Goal: Task Accomplishment & Management: Manage account settings

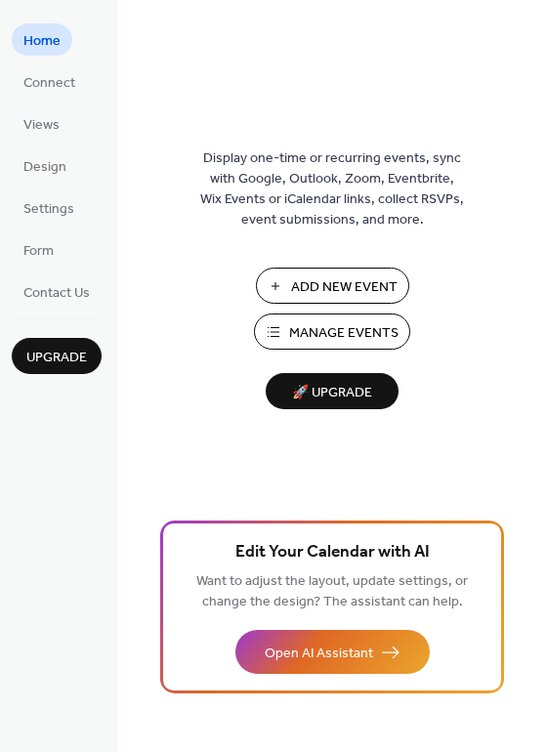
click at [360, 342] on span "Manage Events" at bounding box center [343, 333] width 109 height 21
click at [375, 340] on span "Manage Events" at bounding box center [343, 333] width 109 height 21
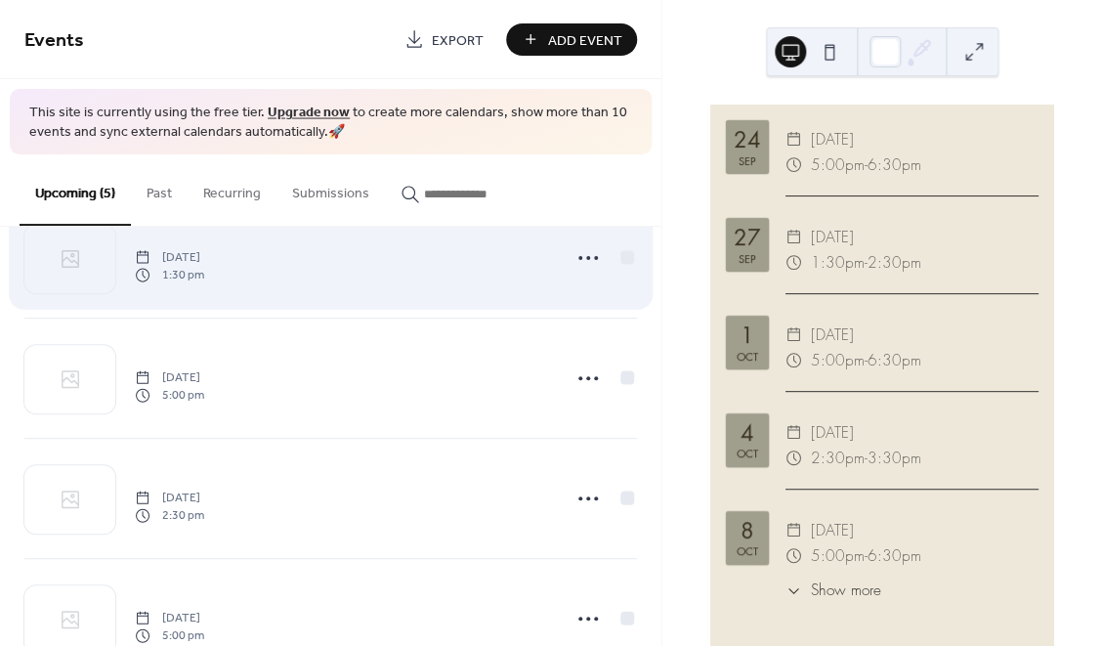
scroll to position [240, 0]
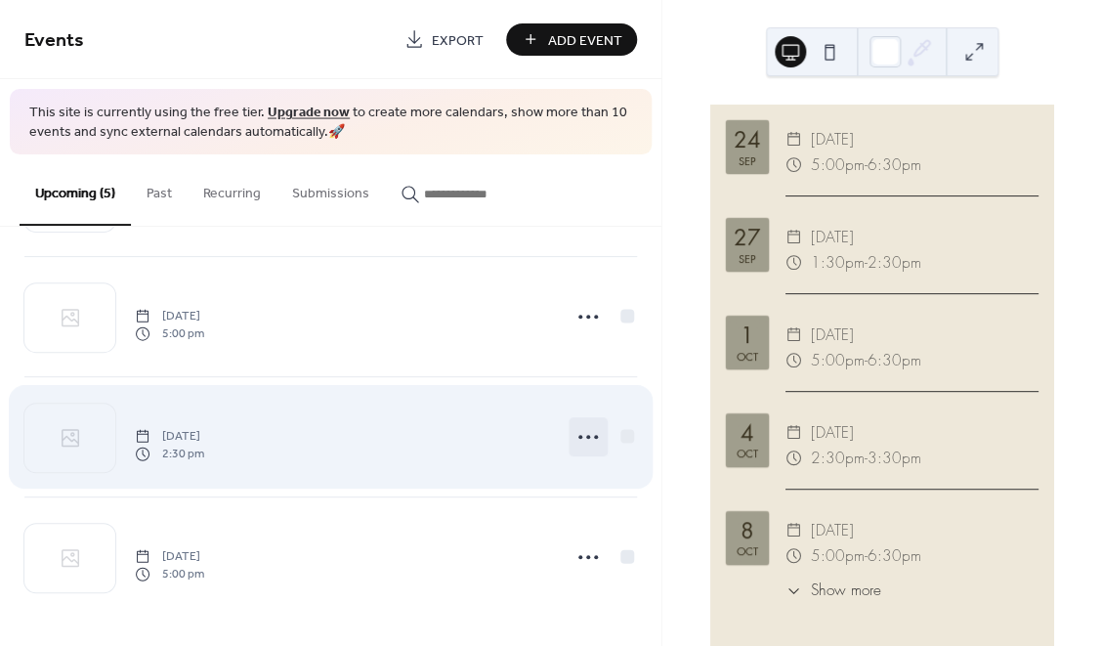
click at [579, 439] on icon at bounding box center [587, 436] width 31 height 31
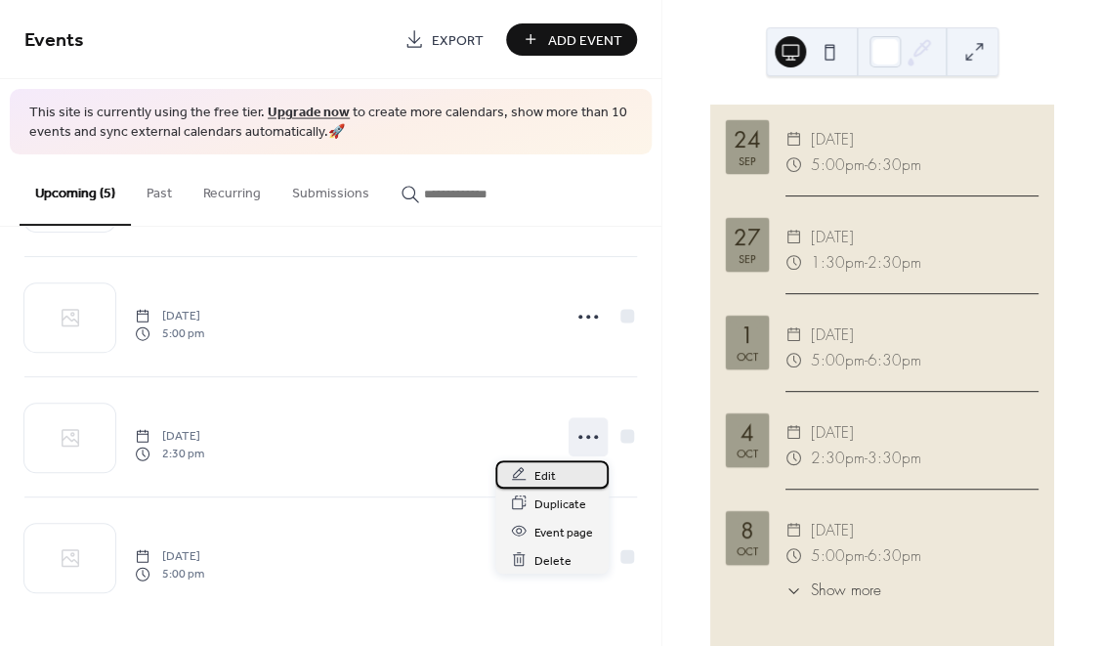
click at [551, 466] on span "Edit" at bounding box center [544, 475] width 21 height 21
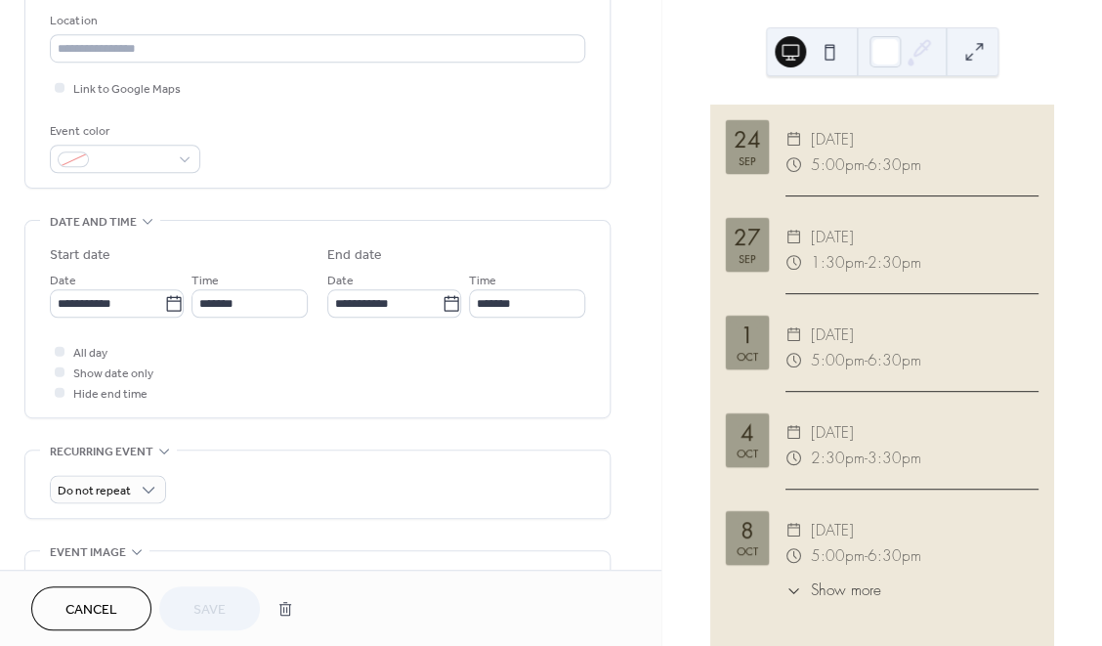
scroll to position [395, 0]
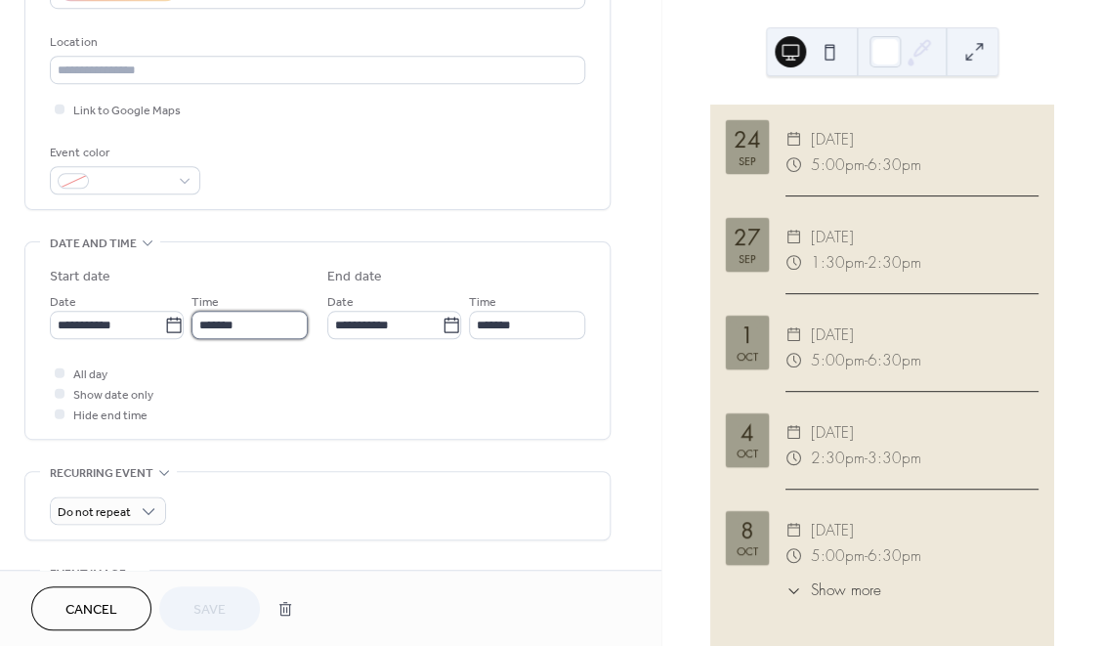
click at [260, 329] on input "*******" at bounding box center [249, 325] width 116 height 28
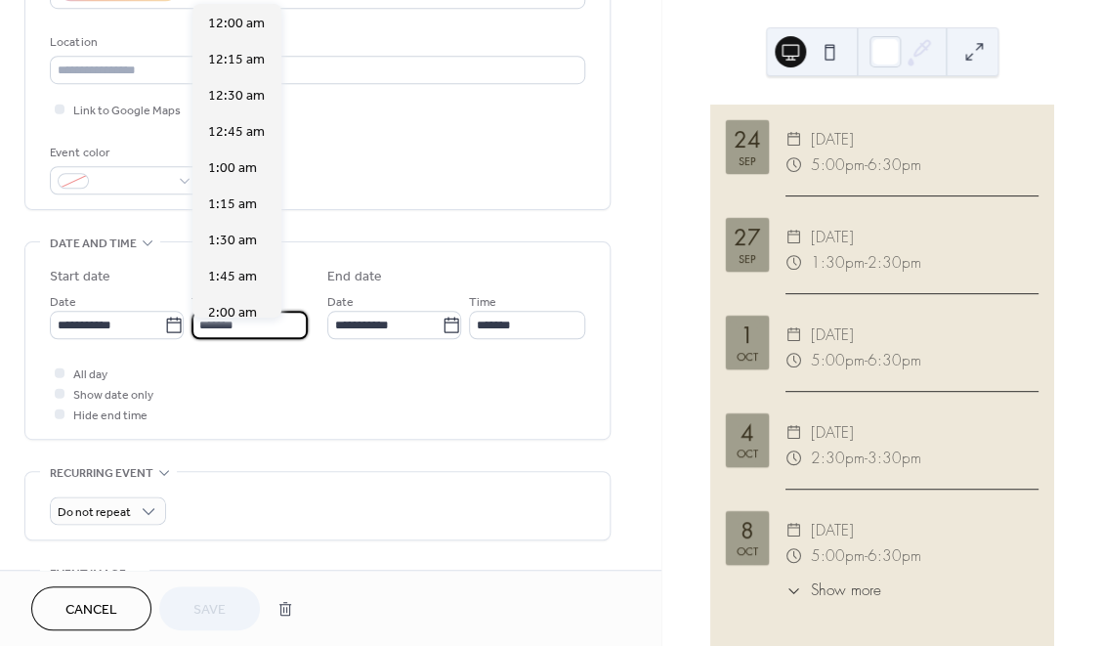
scroll to position [2096, 0]
click at [260, 329] on input "*******" at bounding box center [249, 325] width 116 height 28
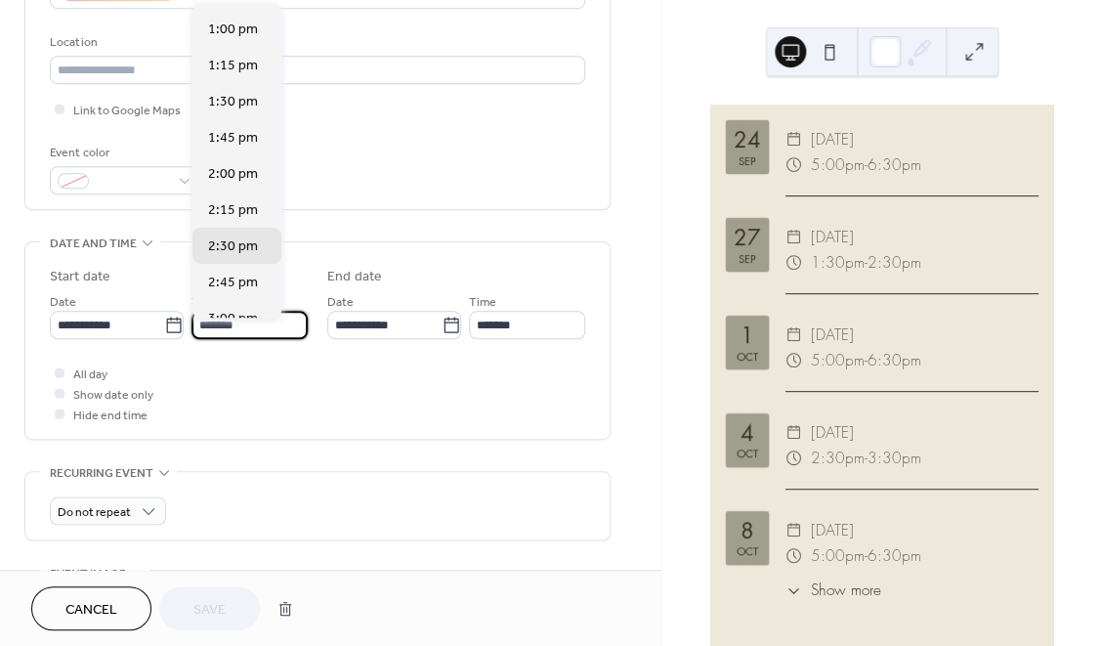
scroll to position [1827, 0]
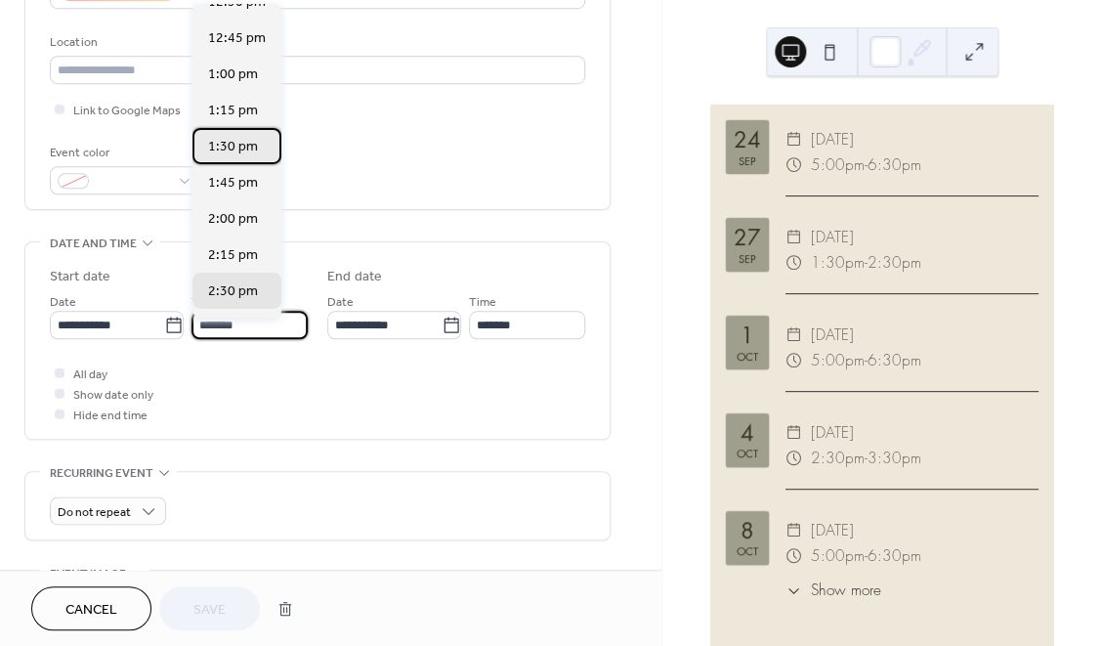
click at [247, 153] on span "1:30 pm" at bounding box center [233, 148] width 50 height 21
type input "*******"
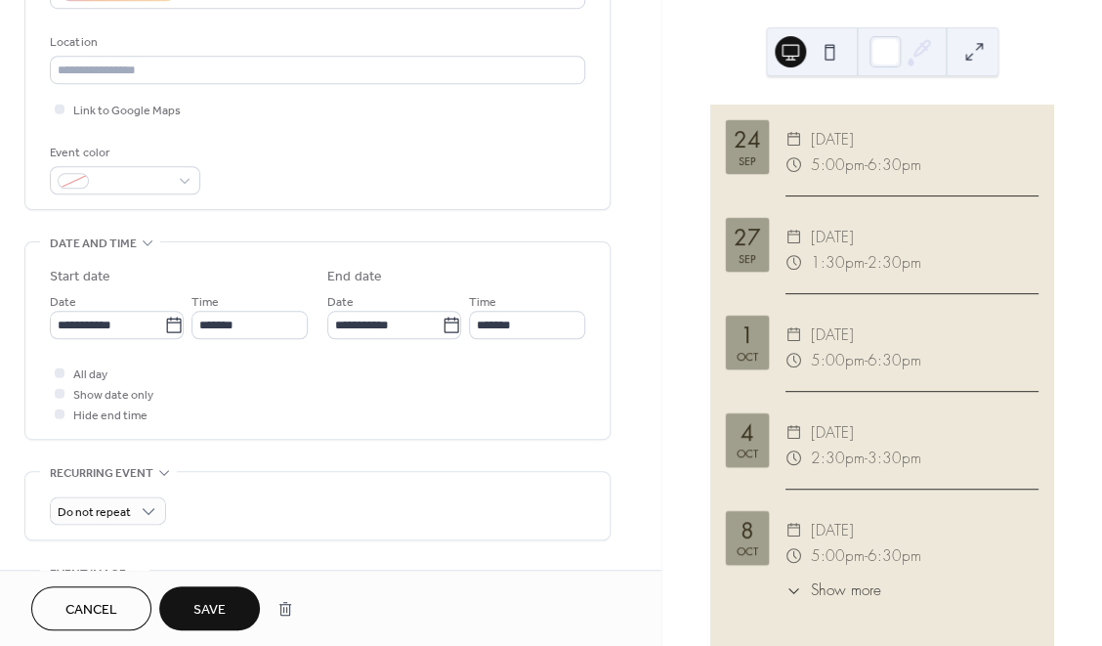
click at [222, 608] on span "Save" at bounding box center [209, 610] width 32 height 21
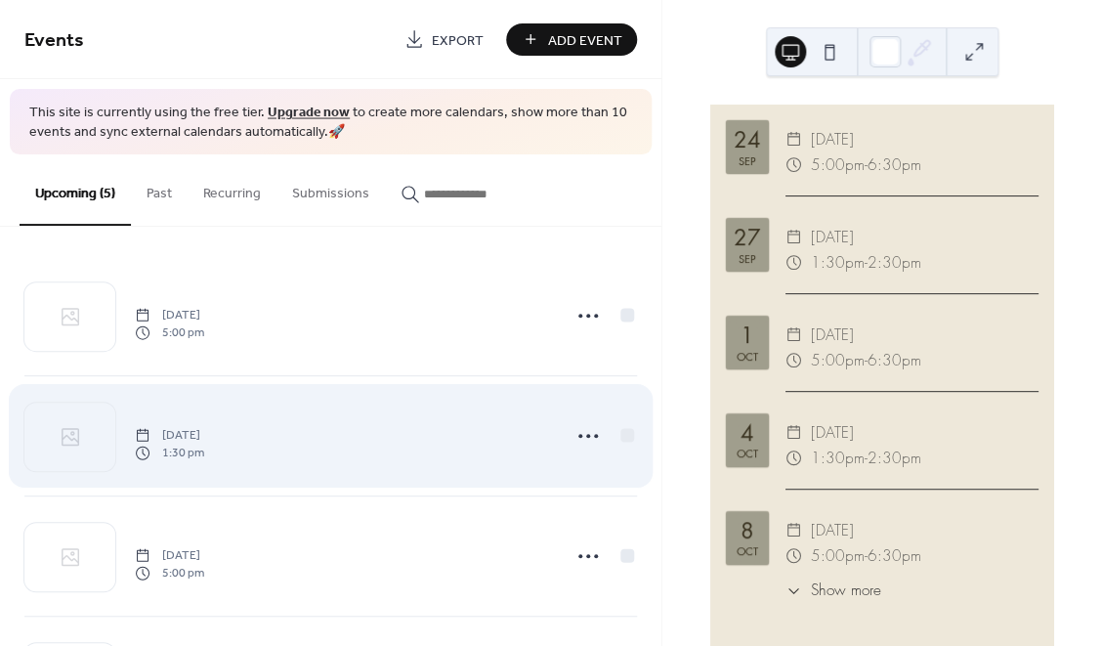
scroll to position [240, 0]
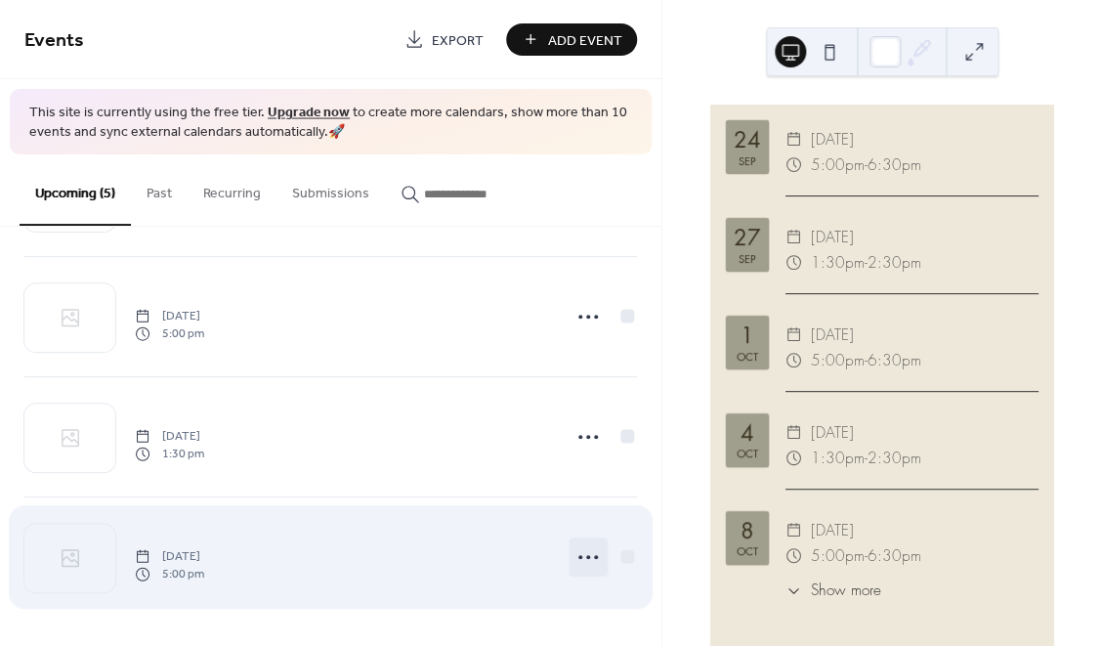
click at [578, 557] on icon at bounding box center [587, 556] width 31 height 31
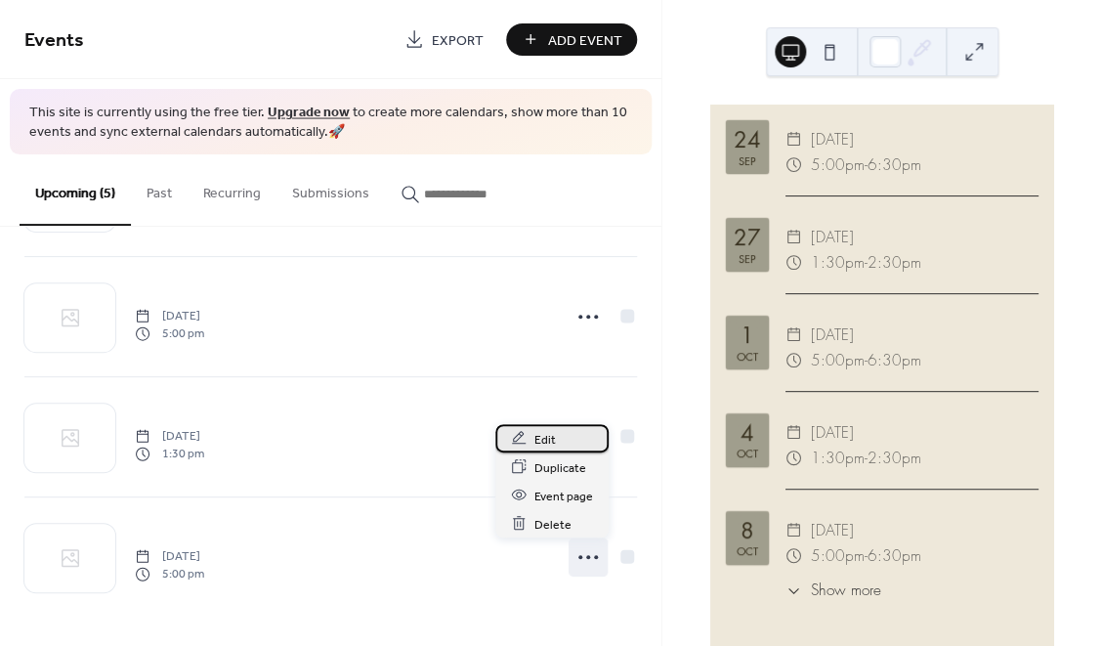
click at [552, 437] on span "Edit" at bounding box center [544, 439] width 21 height 21
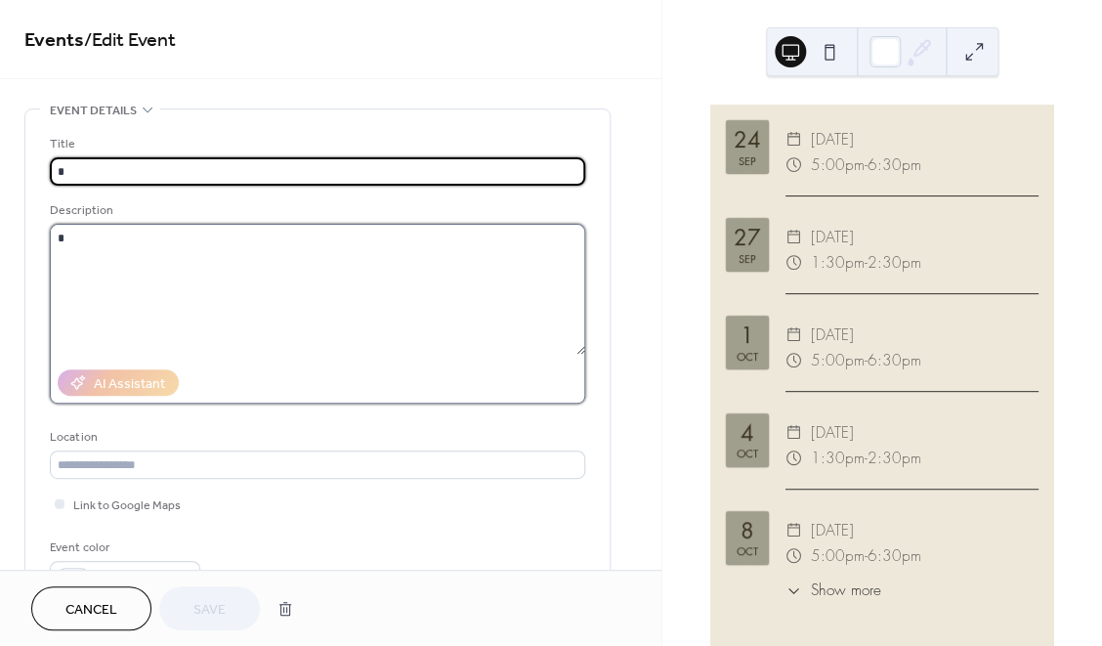
click at [264, 273] on textarea at bounding box center [317, 289] width 535 height 131
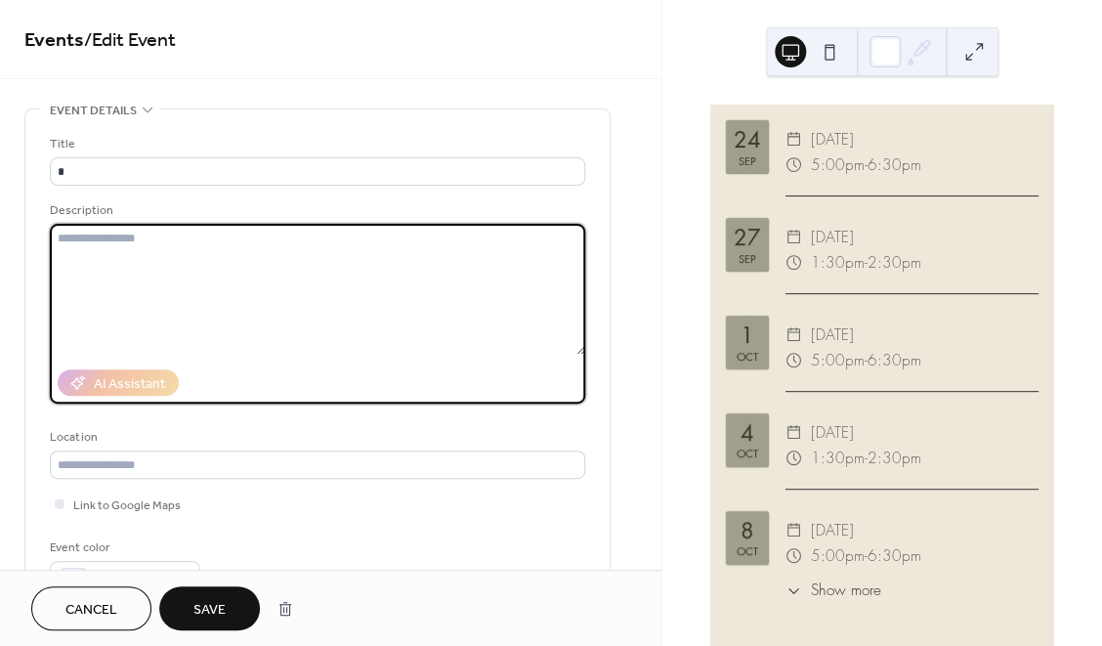
click at [201, 606] on span "Save" at bounding box center [209, 610] width 32 height 21
